Goal: Task Accomplishment & Management: Manage account settings

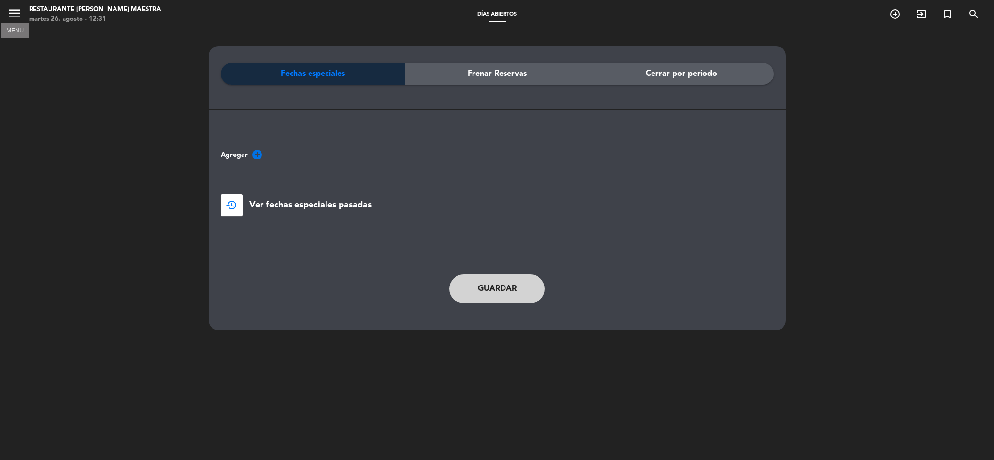
click at [12, 14] on icon "menu" at bounding box center [14, 13] width 15 height 15
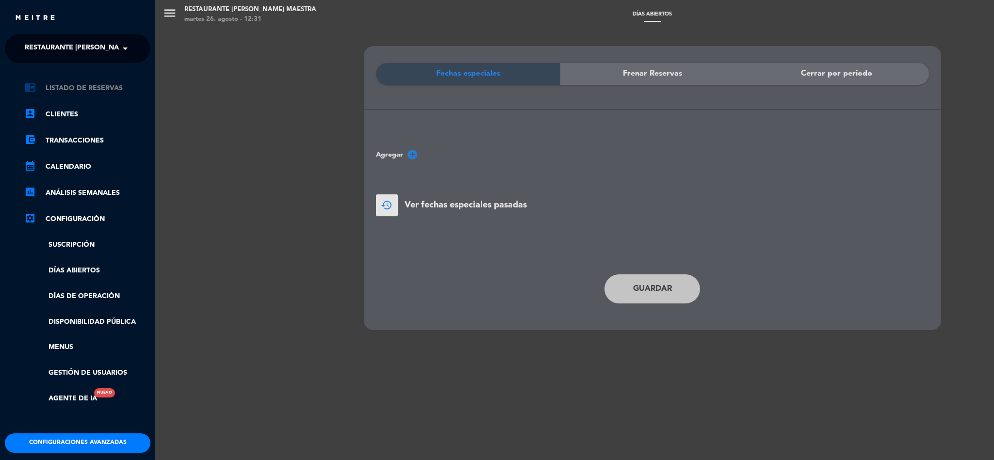
click at [77, 84] on link "chrome_reader_mode Listado de Reservas" at bounding box center [87, 88] width 126 height 12
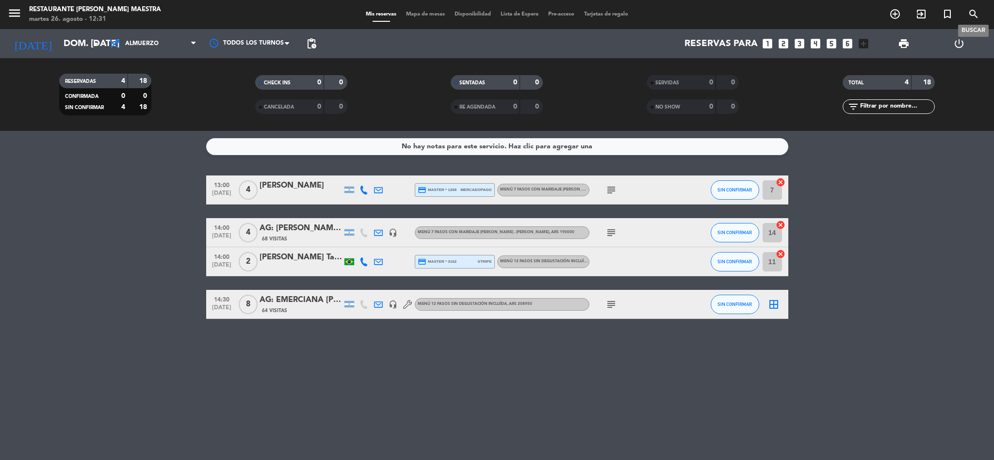
click at [972, 12] on icon "search" at bounding box center [973, 14] width 12 height 12
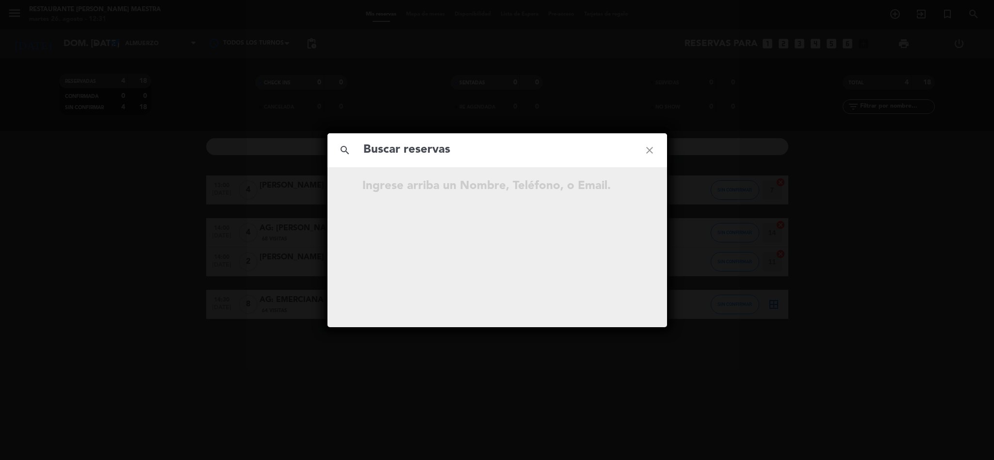
click at [492, 140] on input "text" at bounding box center [497, 150] width 270 height 20
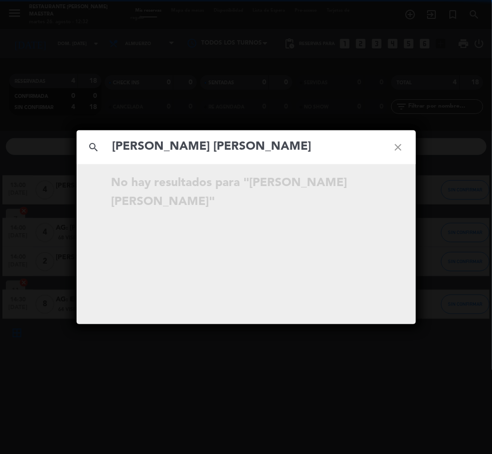
type input "[PERSON_NAME] [PERSON_NAME]"
click at [419, 387] on div "search [PERSON_NAME] close No hay resultados para "[PERSON_NAME]"" at bounding box center [246, 227] width 492 height 454
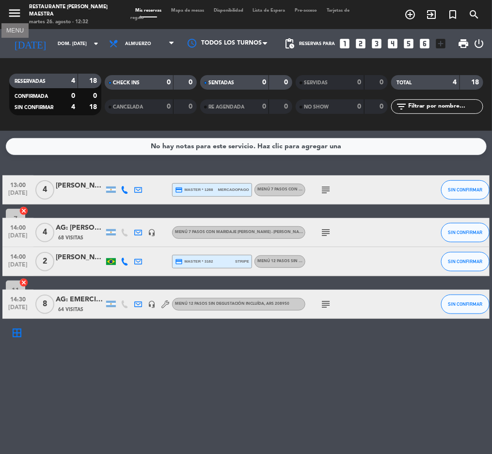
drag, startPoint x: 16, startPoint y: 16, endPoint x: 38, endPoint y: 35, distance: 28.8
click at [16, 16] on icon "menu" at bounding box center [14, 13] width 15 height 15
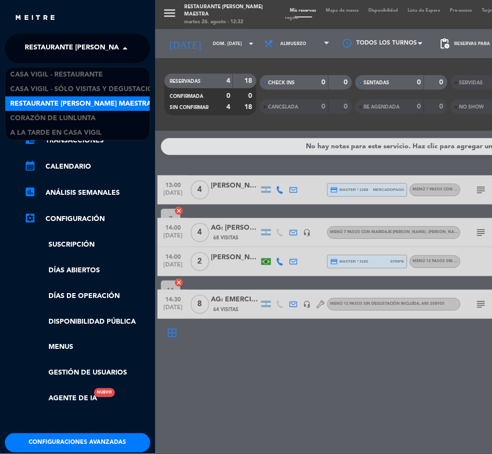
click at [74, 47] on span "Restaurante [PERSON_NAME] Maestra" at bounding box center [95, 48] width 141 height 20
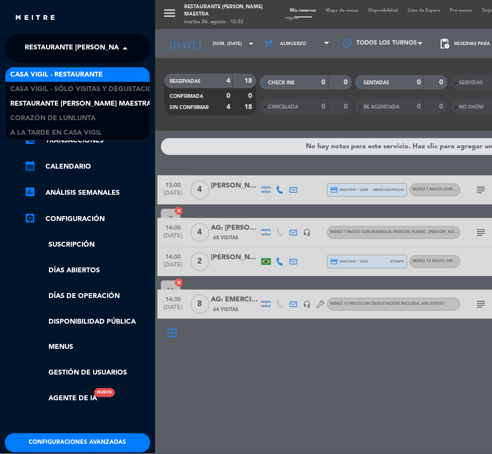
click at [80, 76] on span "Casa Vigil - Restaurante" at bounding box center [56, 74] width 93 height 11
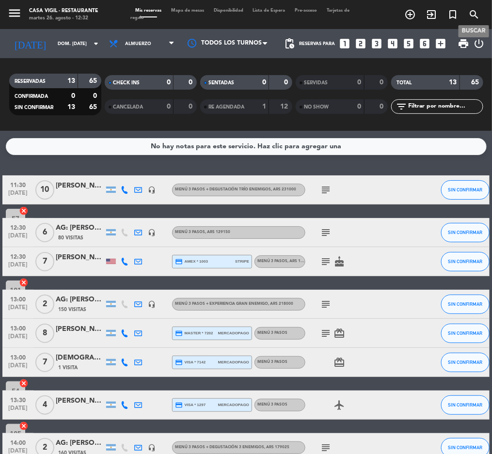
click at [471, 15] on icon "search" at bounding box center [474, 15] width 12 height 12
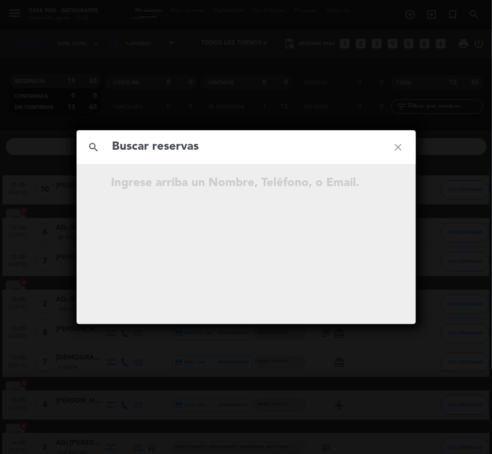
click at [195, 149] on input "text" at bounding box center [247, 147] width 270 height 20
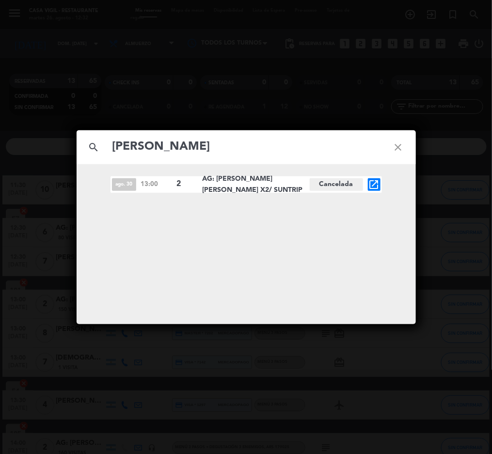
type input "[PERSON_NAME]"
click at [374, 179] on icon "open_in_new" at bounding box center [375, 185] width 12 height 12
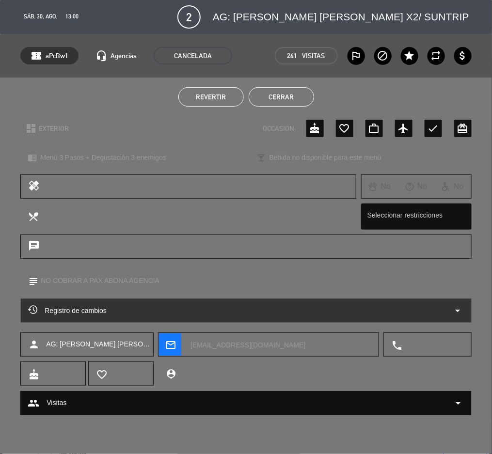
click at [216, 93] on span "Revertir" at bounding box center [211, 97] width 30 height 8
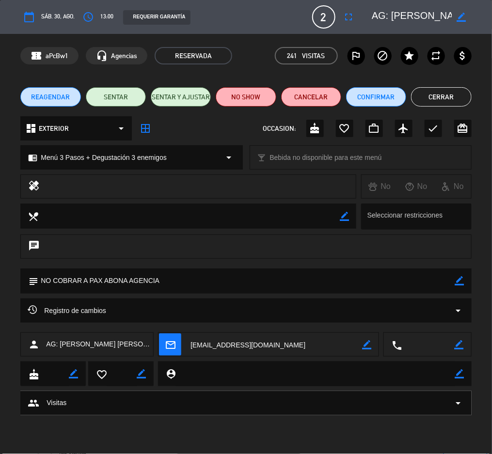
click at [44, 96] on span "REAGENDAR" at bounding box center [50, 97] width 39 height 10
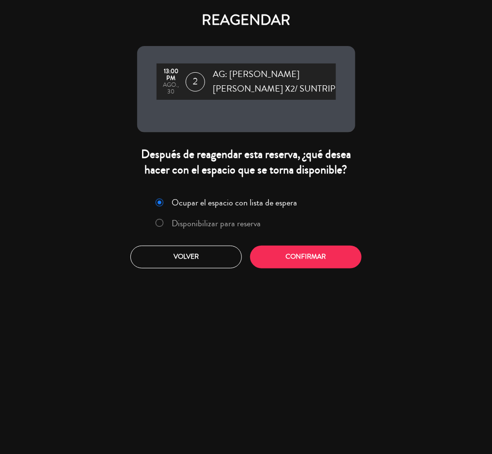
click at [206, 219] on label "Disponibilizar para reserva" at bounding box center [216, 223] width 89 height 9
click at [300, 260] on button "Confirmar" at bounding box center [306, 257] width 112 height 23
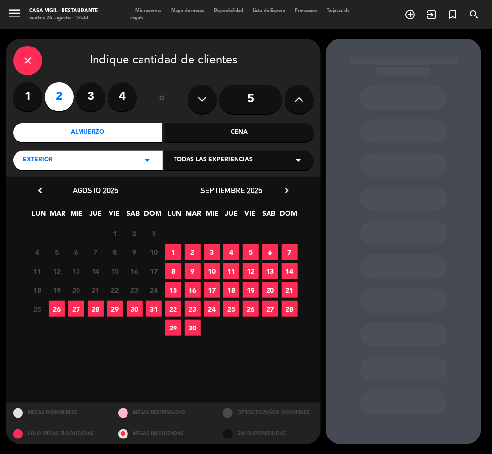
drag, startPoint x: 209, startPoint y: 161, endPoint x: 216, endPoint y: 163, distance: 7.4
click at [209, 161] on span "Todas las experiencias" at bounding box center [213, 161] width 79 height 10
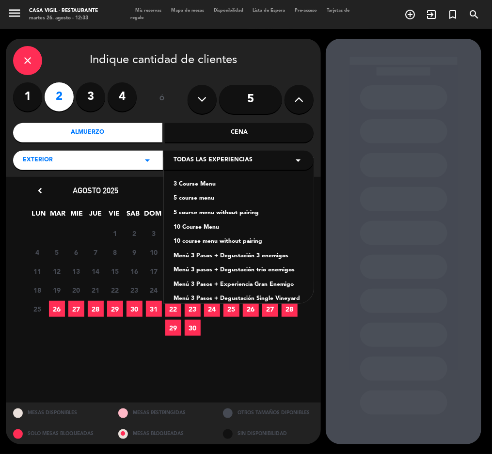
click at [278, 256] on div "Menú 3 Pasos + Degustación 3 enemigos" at bounding box center [239, 257] width 130 height 10
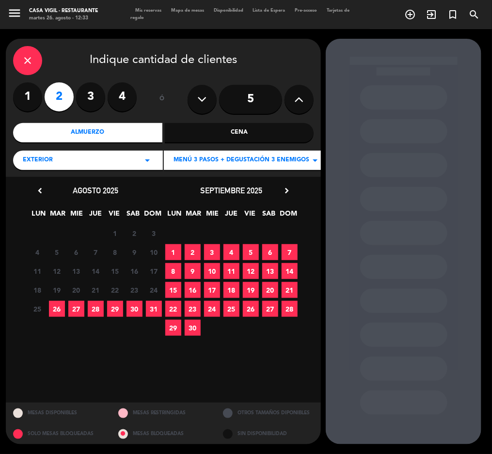
click at [267, 271] on span "13" at bounding box center [270, 271] width 16 height 16
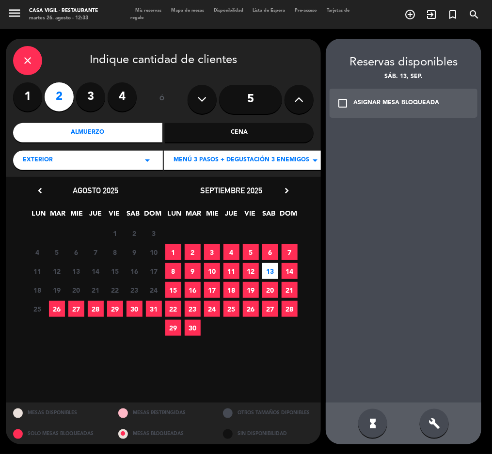
click at [358, 105] on div "ASIGNAR MESA BLOQUEADA" at bounding box center [397, 103] width 86 height 10
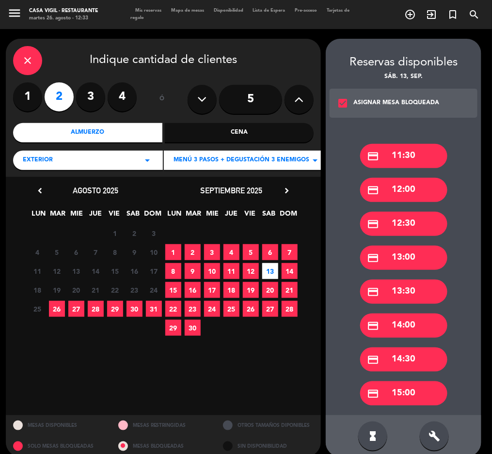
click at [421, 255] on div "credit_card 13:00" at bounding box center [403, 258] width 87 height 24
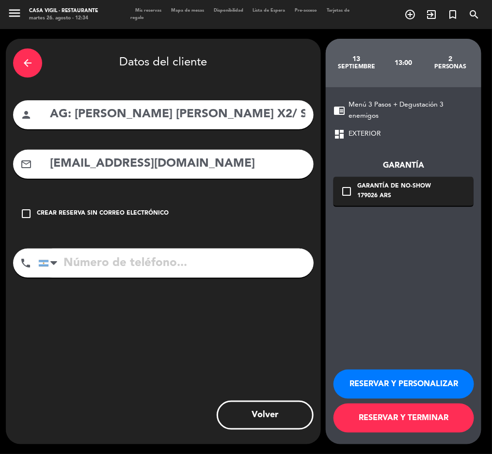
click at [442, 387] on button "RESERVAR Y PERSONALIZAR" at bounding box center [404, 384] width 141 height 29
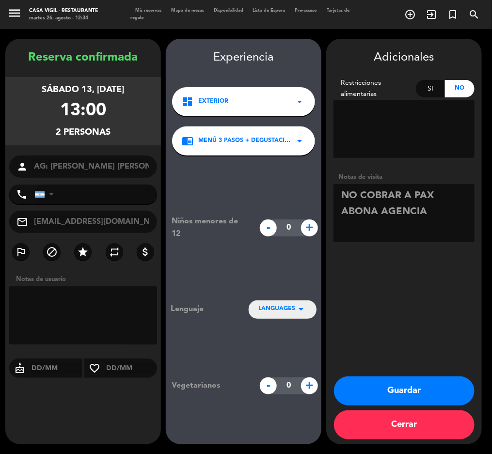
click at [401, 391] on button "Guardar" at bounding box center [404, 391] width 141 height 29
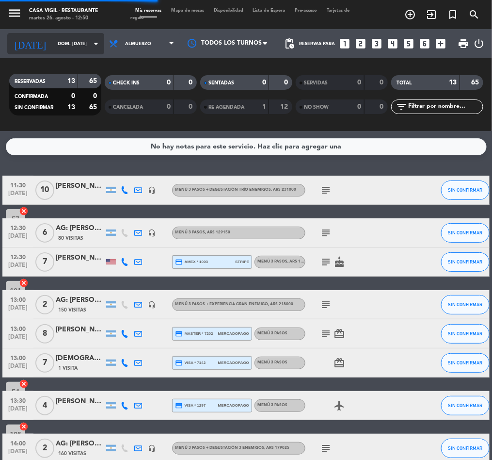
click at [54, 45] on input "dom. [DATE]" at bounding box center [84, 43] width 63 height 15
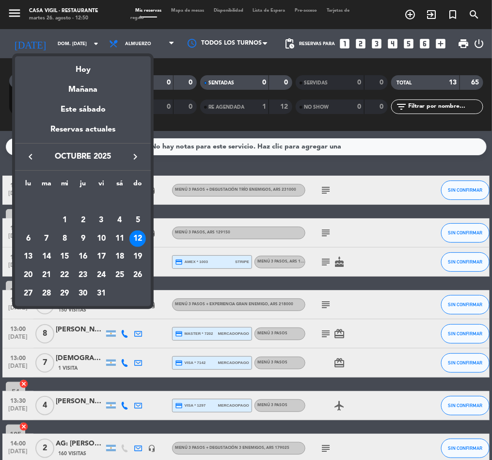
click at [11, 14] on div at bounding box center [246, 230] width 492 height 460
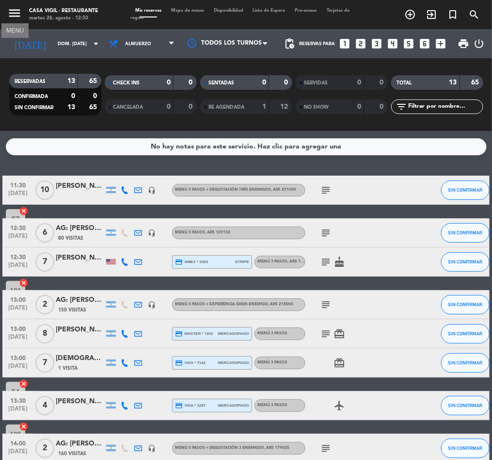
click at [11, 14] on icon "menu" at bounding box center [14, 13] width 15 height 15
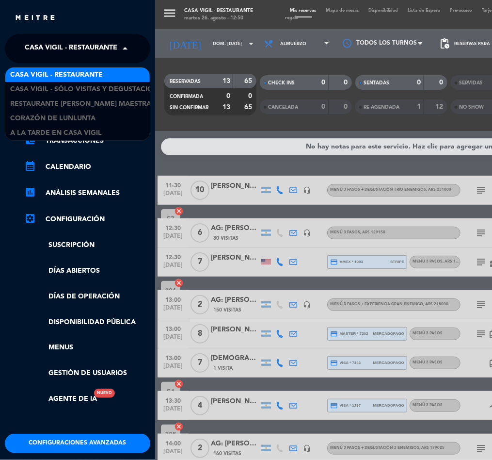
click at [69, 45] on span "Casa Vigil - Restaurante" at bounding box center [71, 48] width 93 height 20
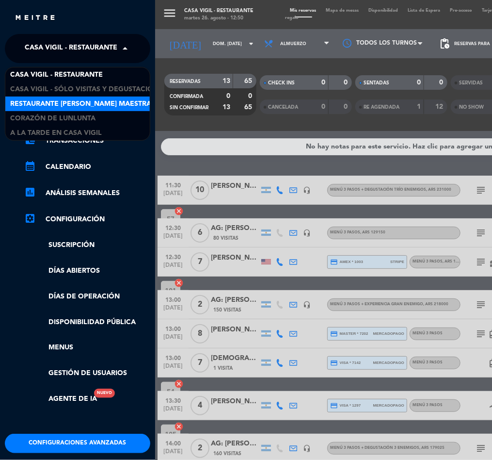
click at [80, 102] on span "Restaurante [PERSON_NAME] Maestra" at bounding box center [80, 103] width 141 height 11
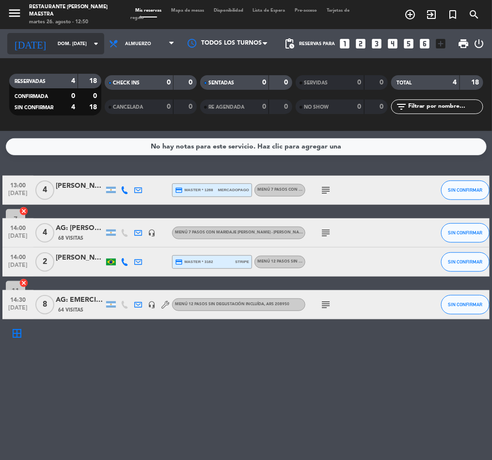
click at [65, 39] on input "dom. [DATE]" at bounding box center [84, 43] width 63 height 15
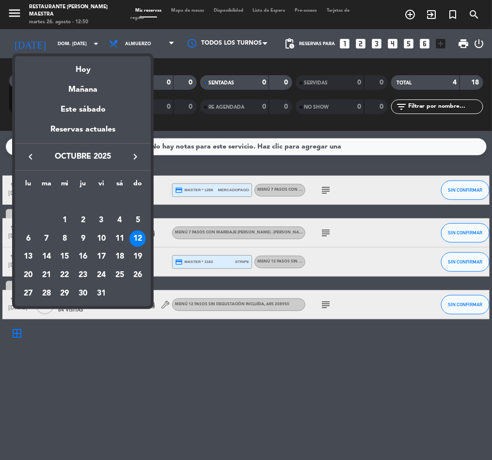
click at [28, 159] on icon "keyboard_arrow_left" at bounding box center [31, 157] width 12 height 12
click at [47, 218] on div "2" at bounding box center [46, 220] width 16 height 16
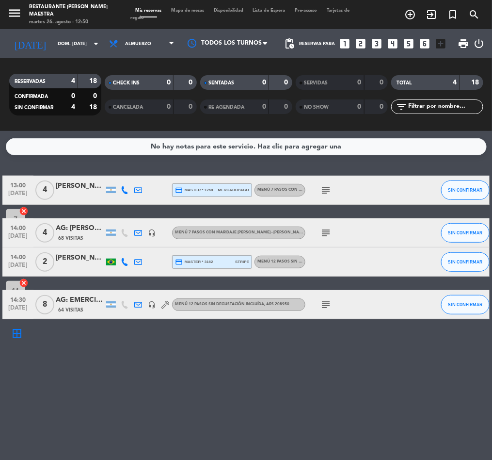
type input "[DATE] sep."
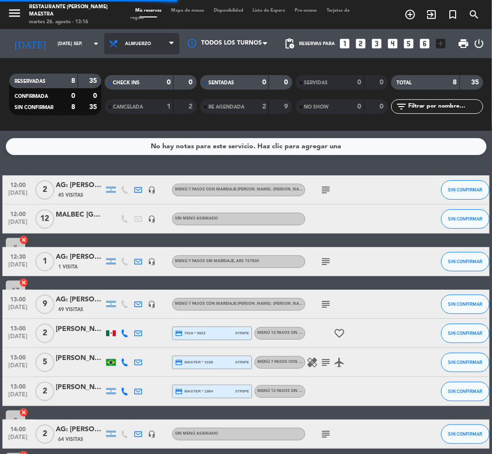
click at [124, 38] on span "Almuerzo" at bounding box center [141, 43] width 75 height 21
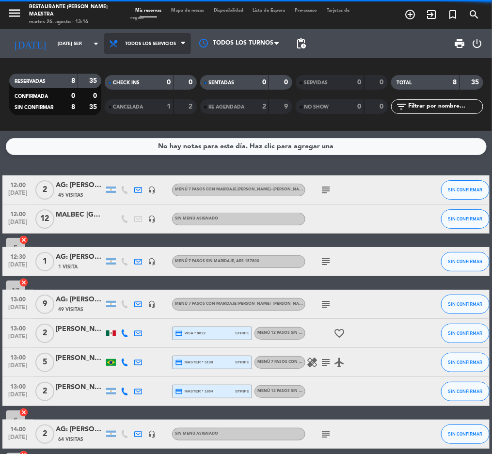
click at [129, 66] on div "menu Restaurante [PERSON_NAME] Maestra martes 26. agosto - 13:16 Mis reservas M…" at bounding box center [246, 65] width 492 height 131
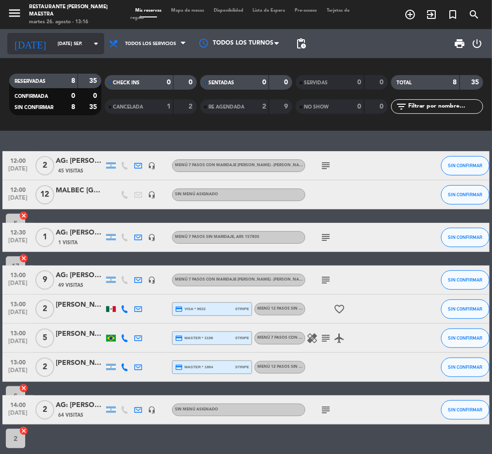
click at [63, 45] on input "[DATE] sep." at bounding box center [84, 43] width 63 height 15
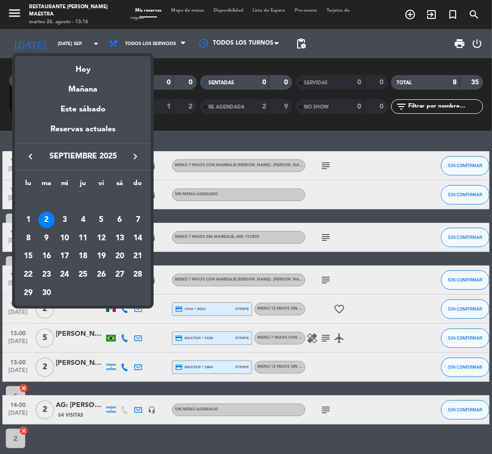
click at [29, 151] on icon "keyboard_arrow_left" at bounding box center [31, 157] width 12 height 12
